Goal: Navigation & Orientation: Find specific page/section

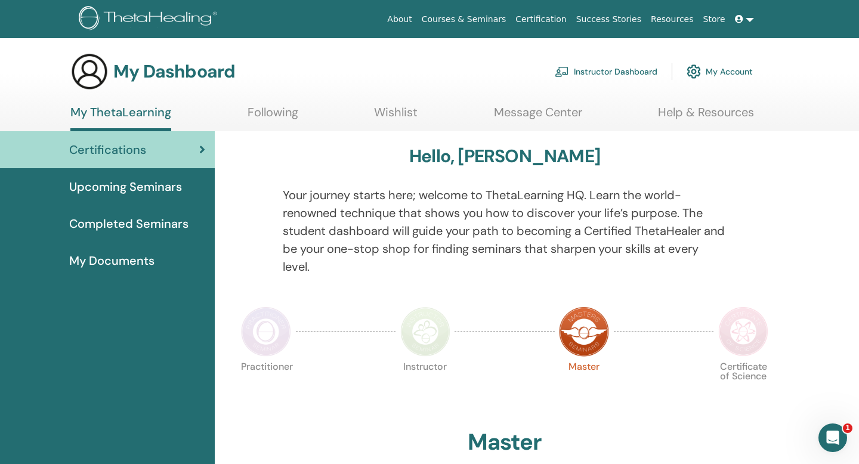
click at [130, 263] on span "My Documents" at bounding box center [111, 261] width 85 height 18
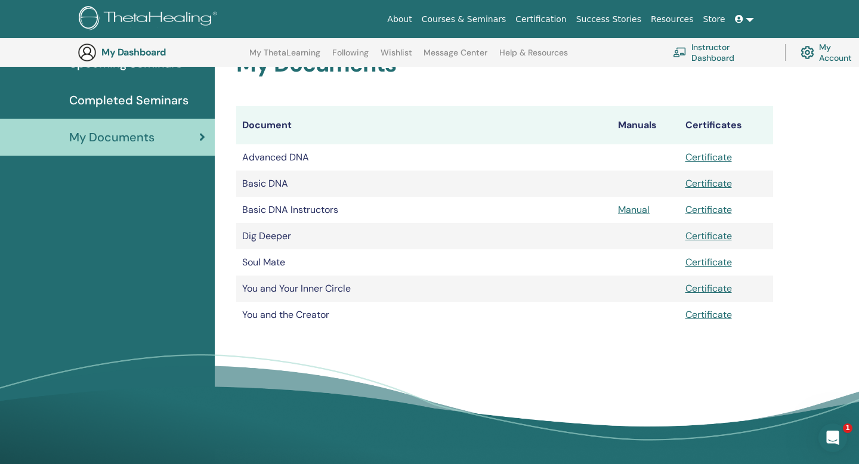
scroll to position [152, 0]
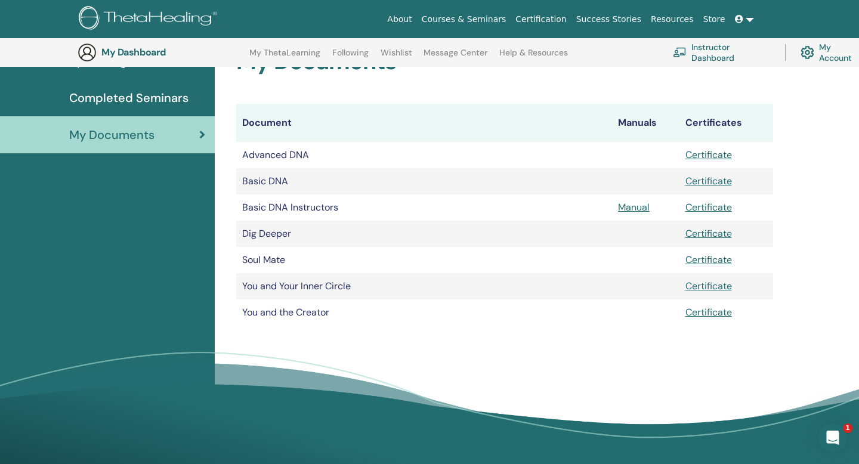
click at [710, 53] on link "Instructor Dashboard" at bounding box center [722, 52] width 98 height 26
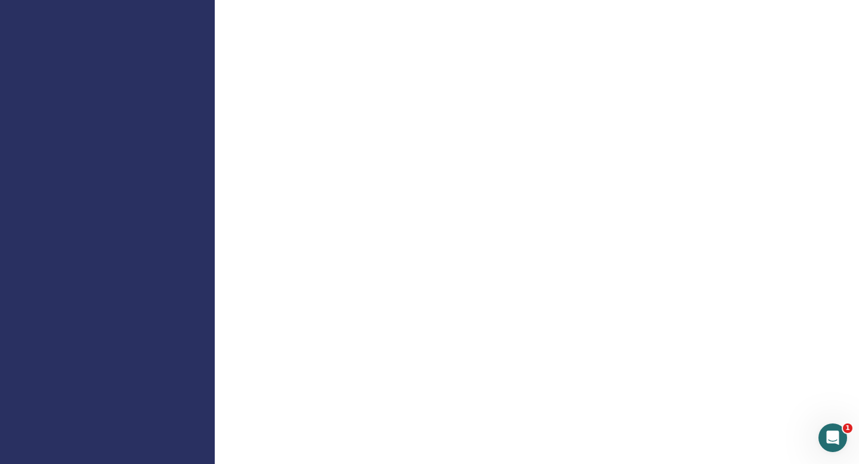
scroll to position [66, 0]
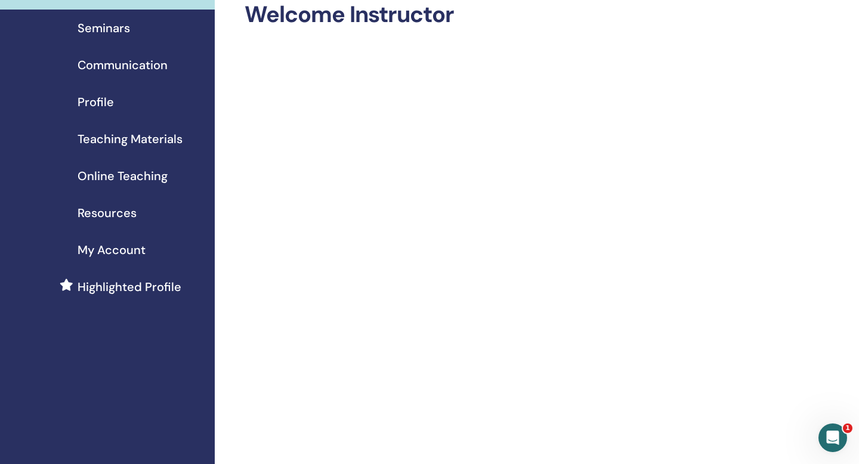
click at [152, 180] on span "Online Teaching" at bounding box center [123, 176] width 90 height 18
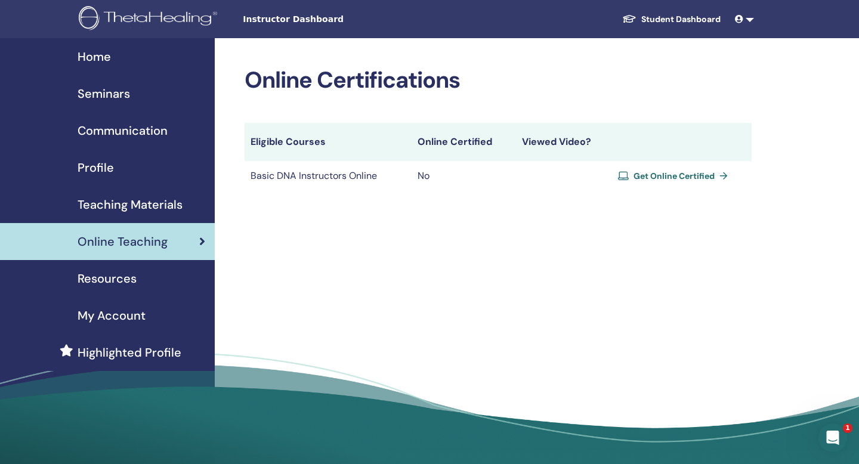
click at [688, 177] on span "Get Online Certified" at bounding box center [674, 176] width 81 height 11
click at [109, 202] on span "Teaching Materials" at bounding box center [130, 205] width 105 height 18
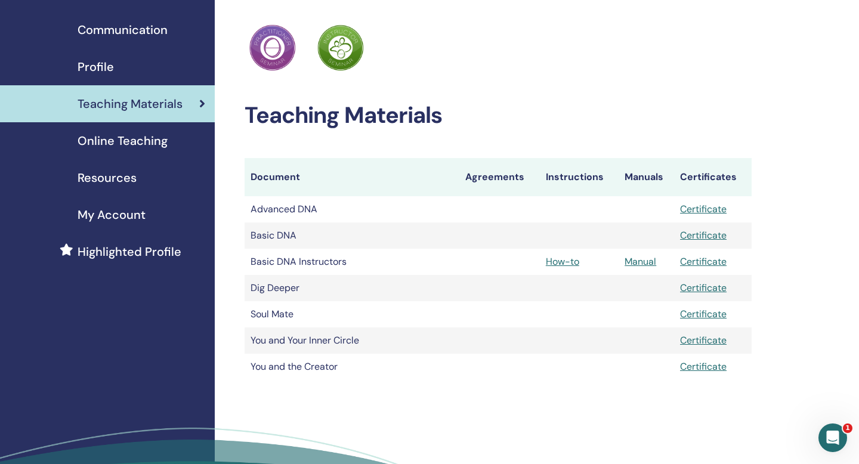
scroll to position [101, 0]
click at [705, 233] on link "Certificate" at bounding box center [703, 235] width 47 height 13
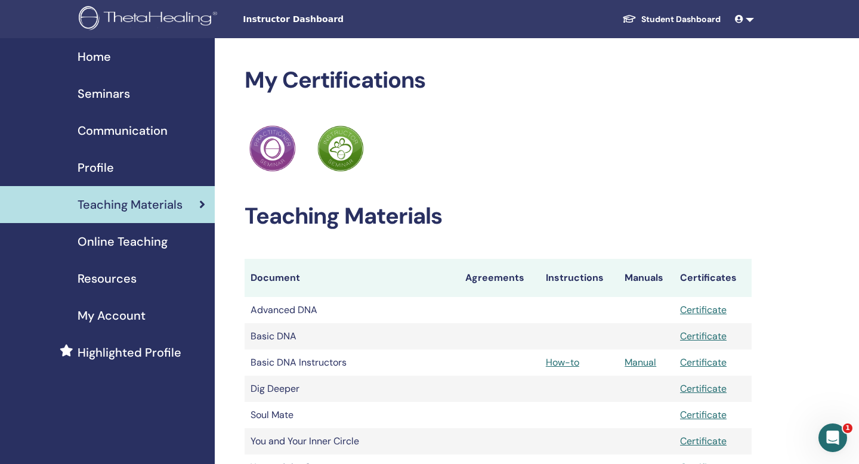
click at [750, 18] on link at bounding box center [745, 19] width 29 height 22
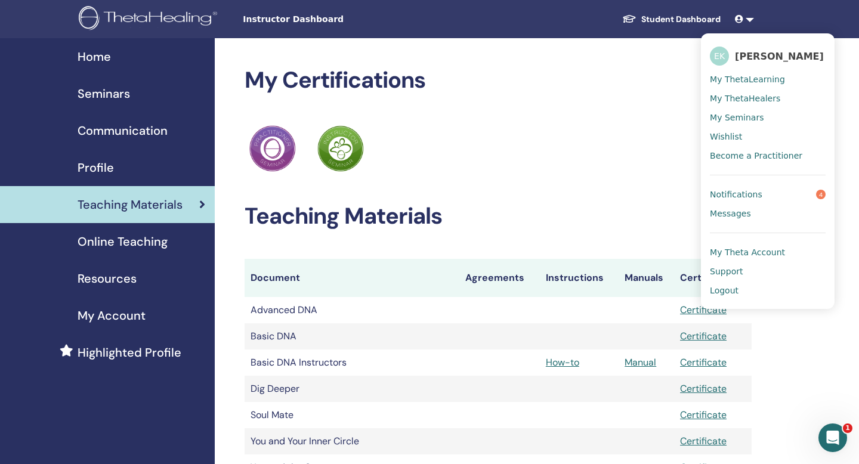
click at [741, 191] on span "Notifications" at bounding box center [736, 194] width 53 height 11
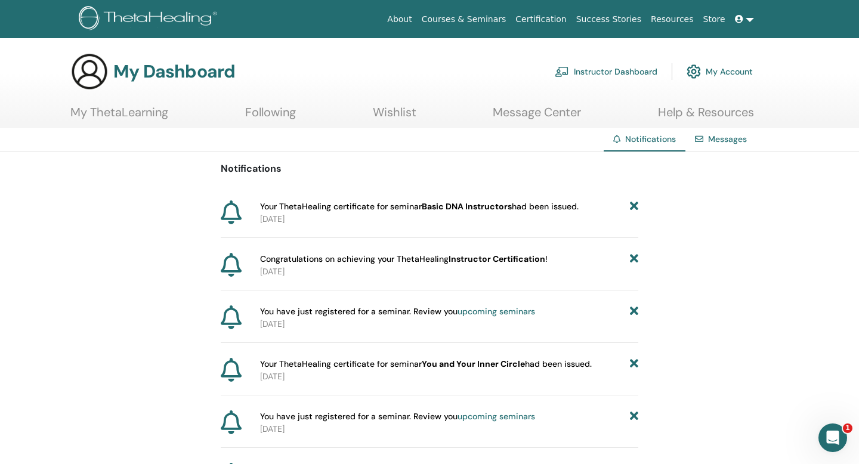
click at [698, 73] on img at bounding box center [694, 71] width 14 height 20
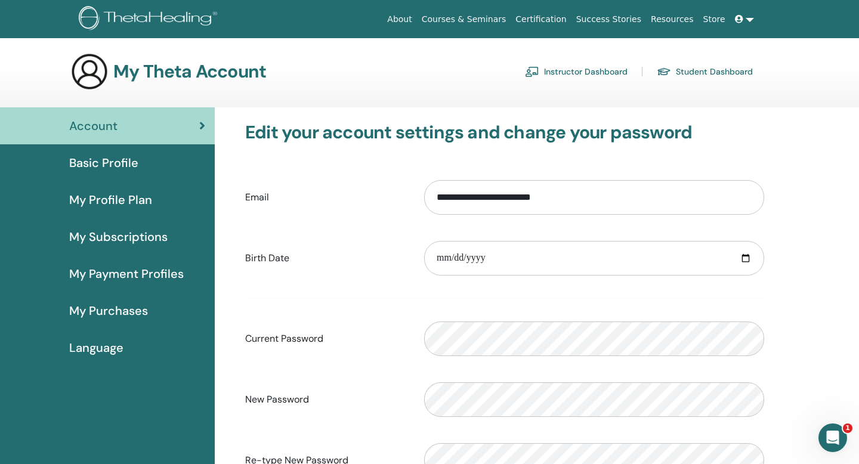
click at [753, 20] on link at bounding box center [745, 19] width 29 height 22
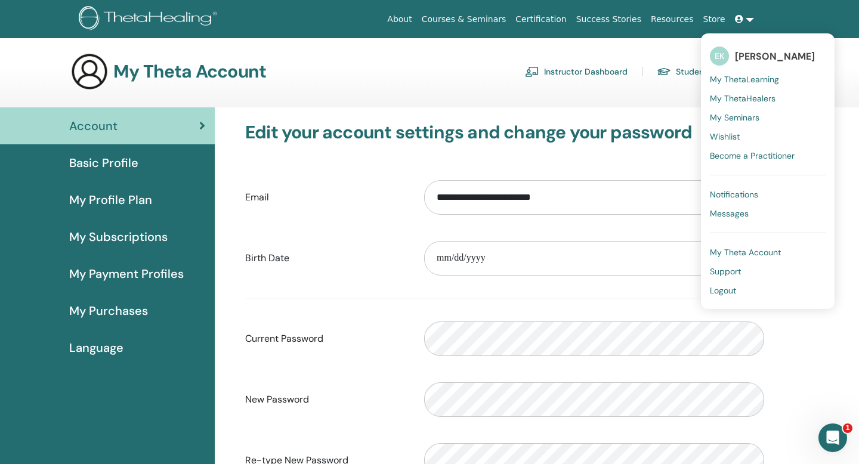
click at [748, 115] on span "My Seminars" at bounding box center [735, 117] width 50 height 11
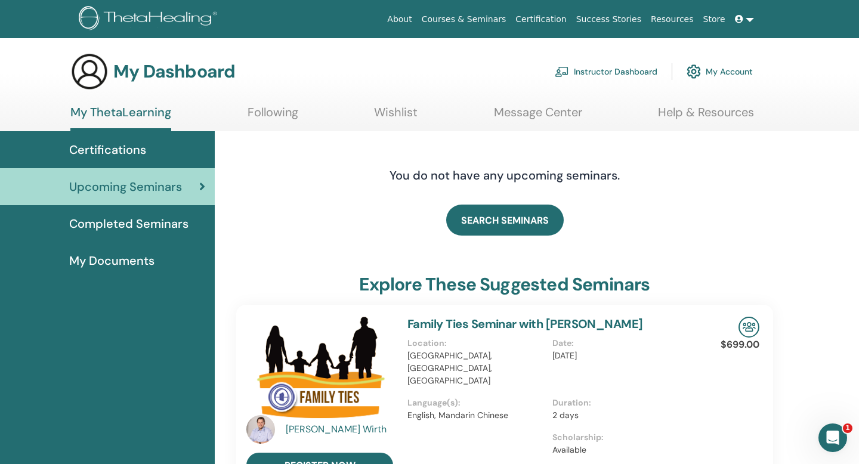
click at [189, 194] on div "Upcoming Seminars" at bounding box center [108, 187] width 196 height 18
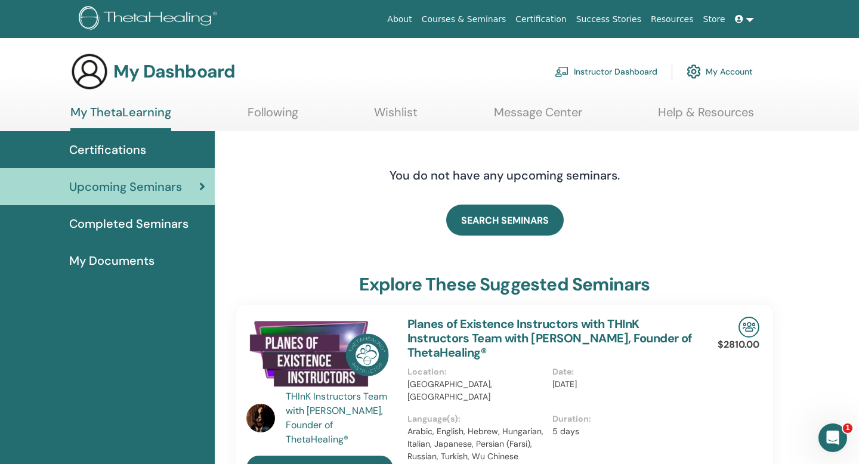
click at [266, 116] on link "Following" at bounding box center [273, 116] width 51 height 23
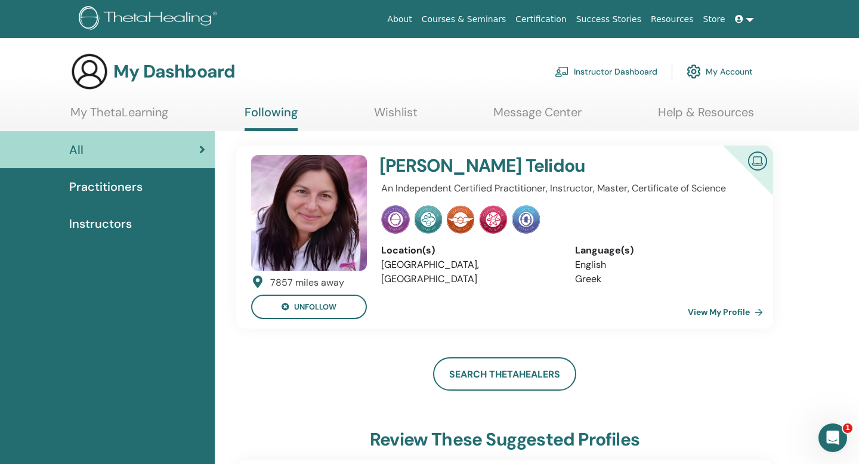
click at [727, 313] on link "View My Profile" at bounding box center [728, 312] width 80 height 24
